Goal: Share content

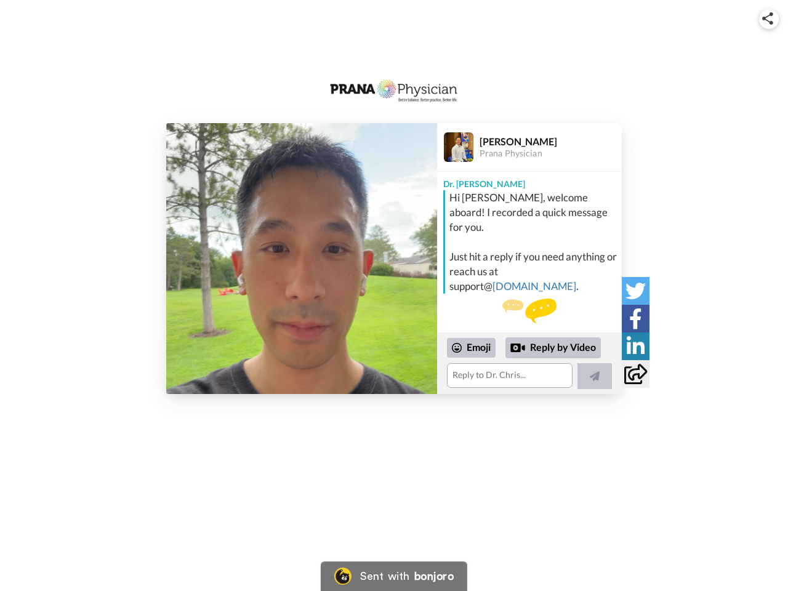
click at [769, 18] on img at bounding box center [767, 18] width 11 height 12
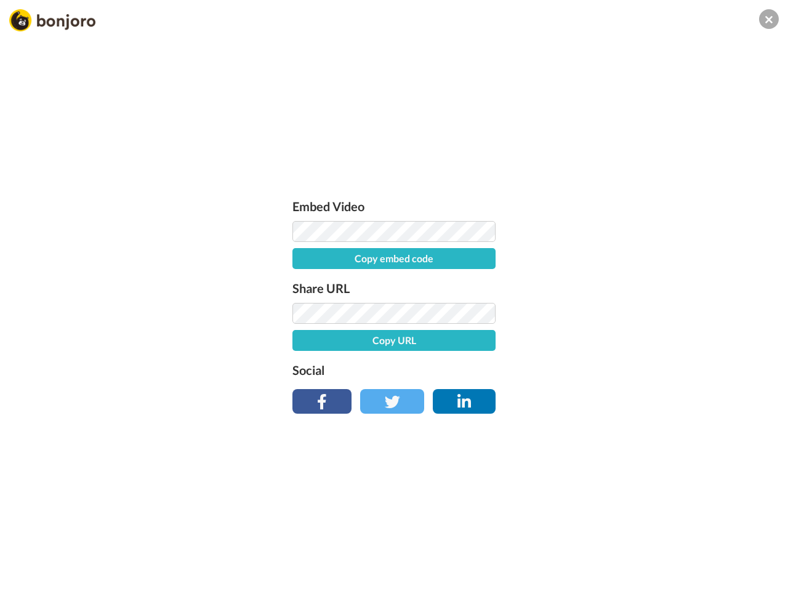
click at [302, 259] on button "Copy embed code" at bounding box center [393, 258] width 203 height 21
click at [529, 363] on div "Embed Video Embed code copied! Share URL Copy URL Social" at bounding box center [394, 361] width 788 height 591
click at [472, 348] on button "Copy URL" at bounding box center [393, 340] width 203 height 21
click at [553, 348] on div "Embed Video Embed code copied! Share URL URL copied! Social" at bounding box center [394, 361] width 788 height 591
click at [595, 376] on div "Embed Video Embed code copied! Share URL URL copied! Social" at bounding box center [394, 361] width 788 height 591
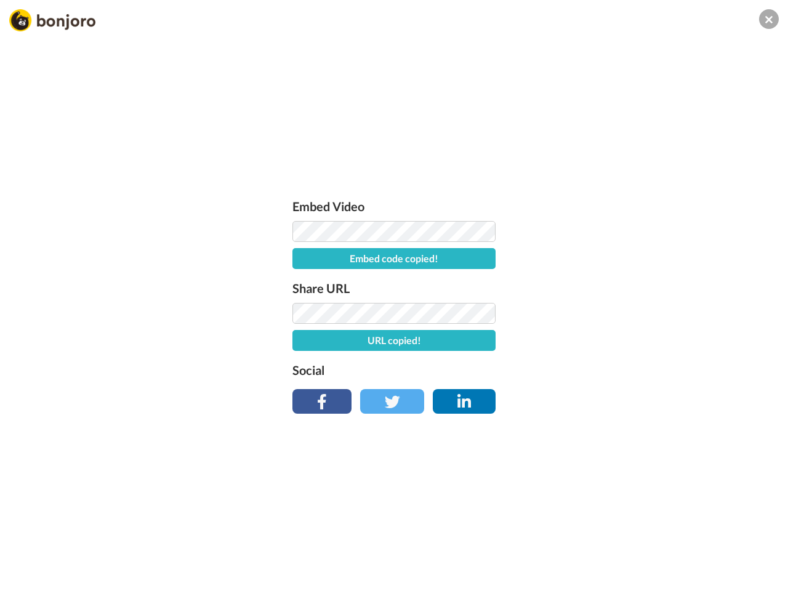
click at [635, 291] on div "Embed Video Embed code copied! Share URL URL copied! Social" at bounding box center [394, 361] width 788 height 591
click at [635, 318] on div "Embed Video Embed code copied! Share URL URL copied! Social" at bounding box center [394, 361] width 788 height 591
click at [635, 346] on div "Embed Video Embed code copied! Share URL URL copied! Social" at bounding box center [394, 361] width 788 height 591
click at [635, 374] on div "Embed Video Embed code copied! Share URL URL copied! Social" at bounding box center [394, 361] width 788 height 591
